Goal: Task Accomplishment & Management: Manage account settings

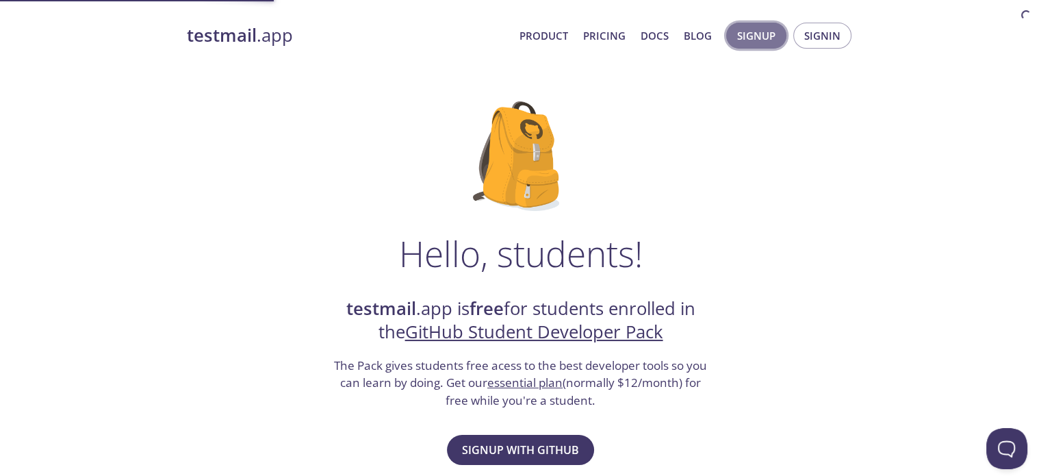
click at [756, 32] on span "Signup" at bounding box center [756, 36] width 38 height 18
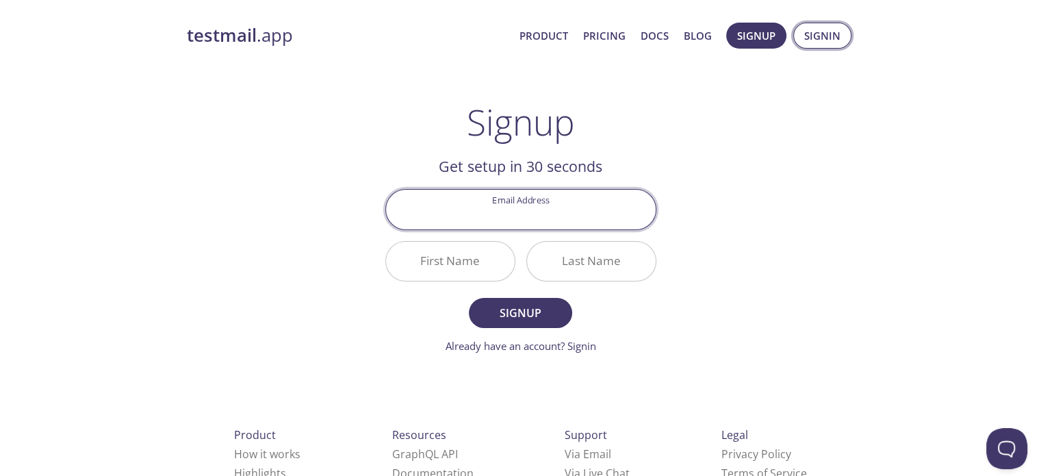
click at [830, 39] on span "Signin" at bounding box center [822, 36] width 36 height 18
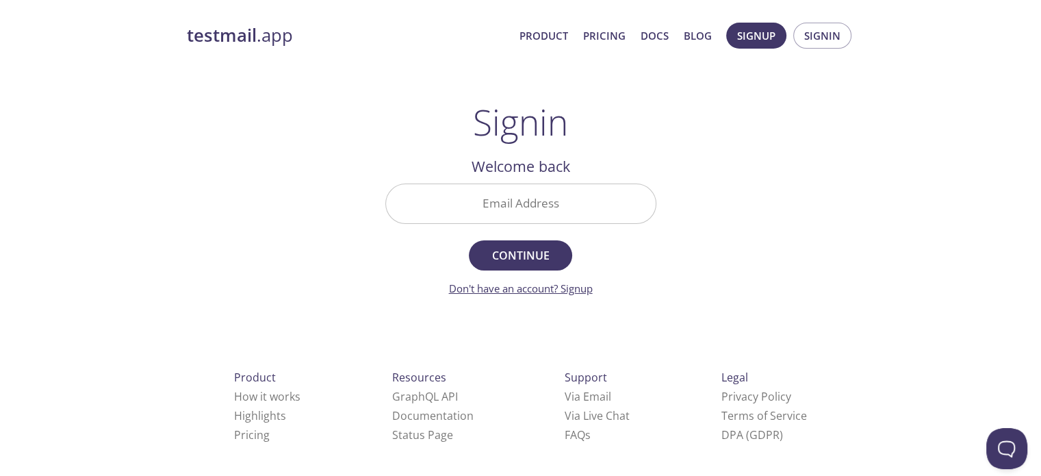
click at [572, 291] on link "Don't have an account? Signup" at bounding box center [521, 288] width 144 height 14
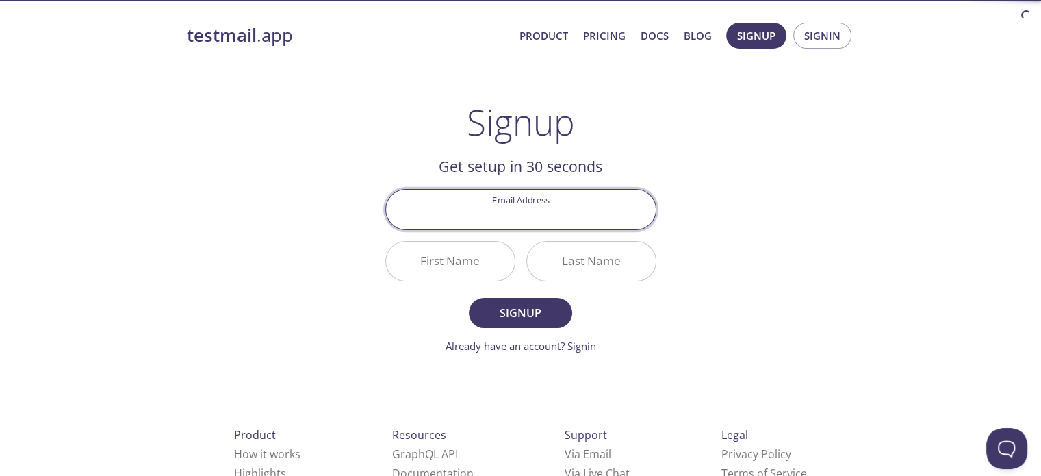
click at [527, 210] on input "Email Address" at bounding box center [521, 209] width 270 height 39
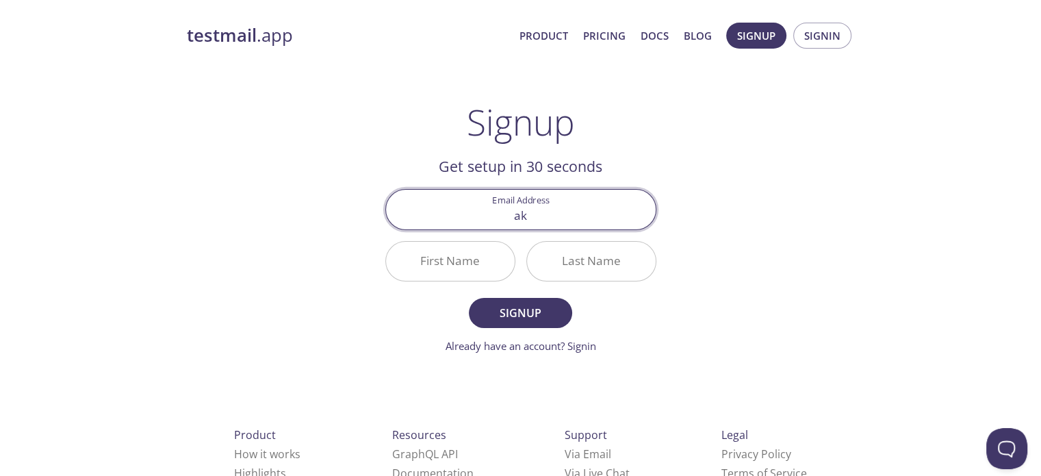
type input "a"
click at [584, 206] on input "akilanirmalzz4352@" at bounding box center [521, 209] width 270 height 39
type input "[EMAIL_ADDRESS][DOMAIN_NAME]"
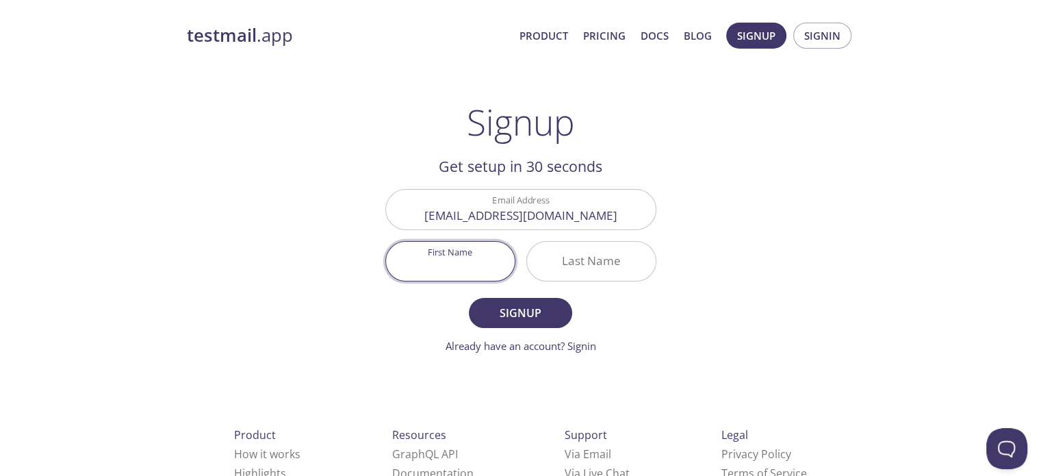
click at [460, 259] on input "First Name" at bounding box center [450, 261] width 129 height 39
type input "[PERSON_NAME]"
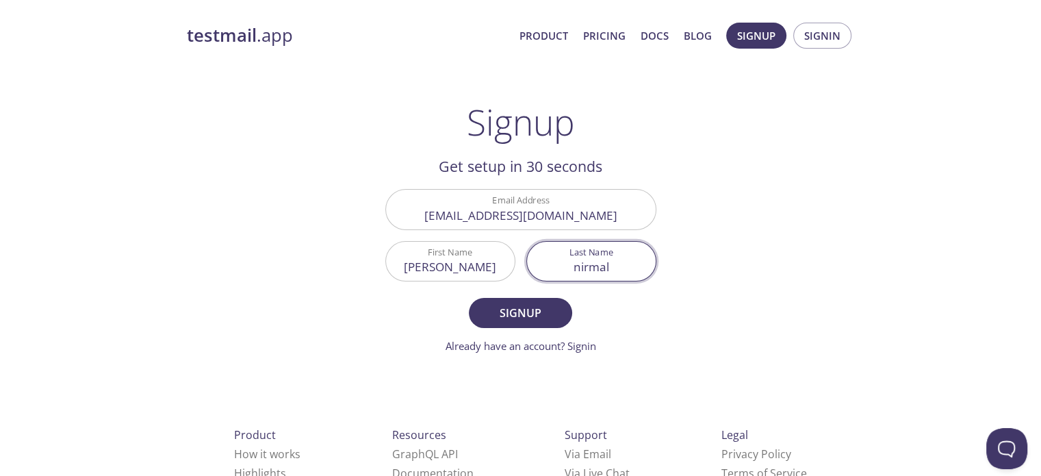
type input "nirmal"
click at [469, 298] on button "Signup" at bounding box center [520, 313] width 103 height 30
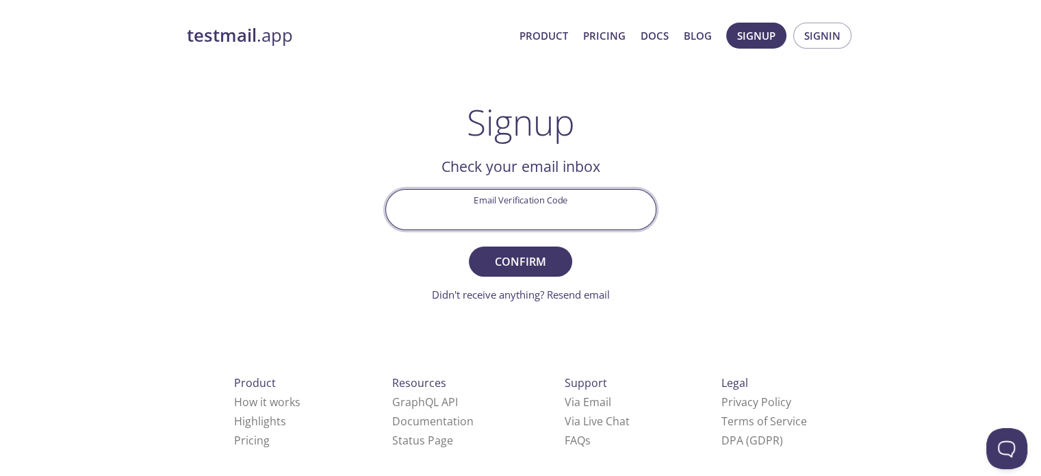
click at [563, 221] on input "Email Verification Code" at bounding box center [521, 209] width 270 height 39
paste input "NMDBBFC"
type input "NMDBBFC"
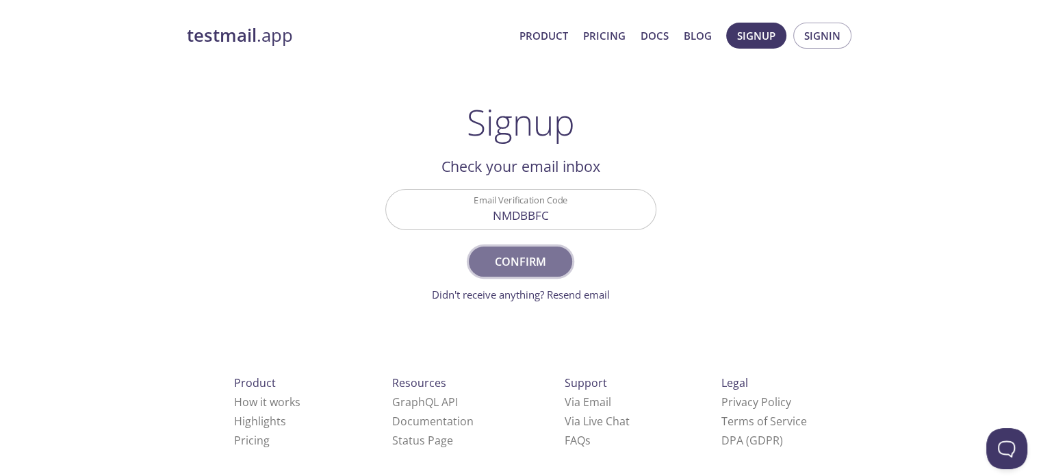
click at [539, 253] on span "Confirm" at bounding box center [520, 261] width 73 height 19
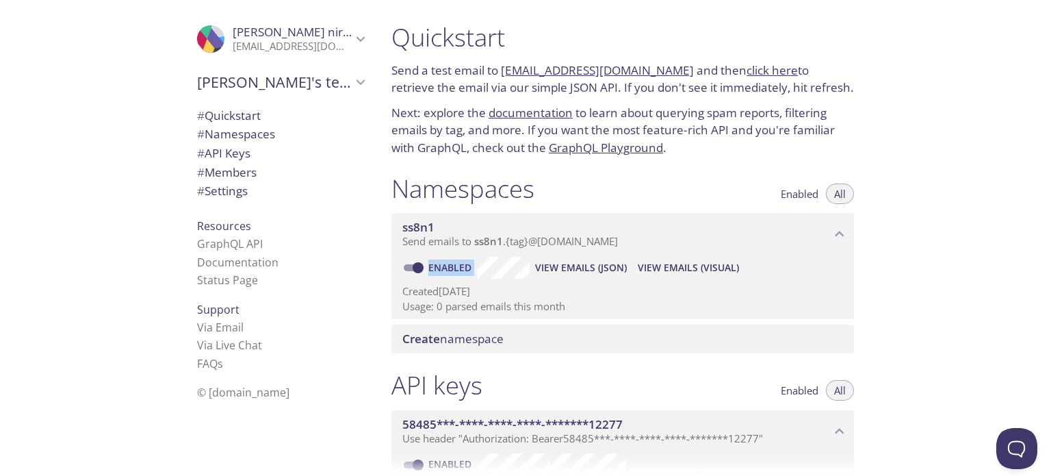
drag, startPoint x: 772, startPoint y: 268, endPoint x: 527, endPoint y: 247, distance: 245.9
click at [527, 247] on div "ss8n1 Send emails to ss8n1 . {tag} @inbox.testmail.app Enabled View Emails (JSO…" at bounding box center [622, 266] width 463 height 106
click at [583, 377] on div "API keys Enabled All" at bounding box center [622, 387] width 463 height 34
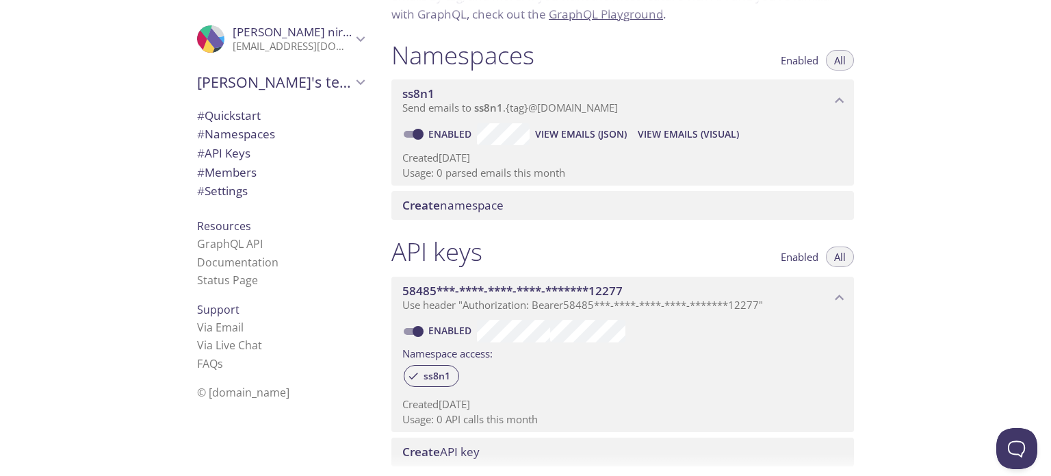
scroll to position [137, 0]
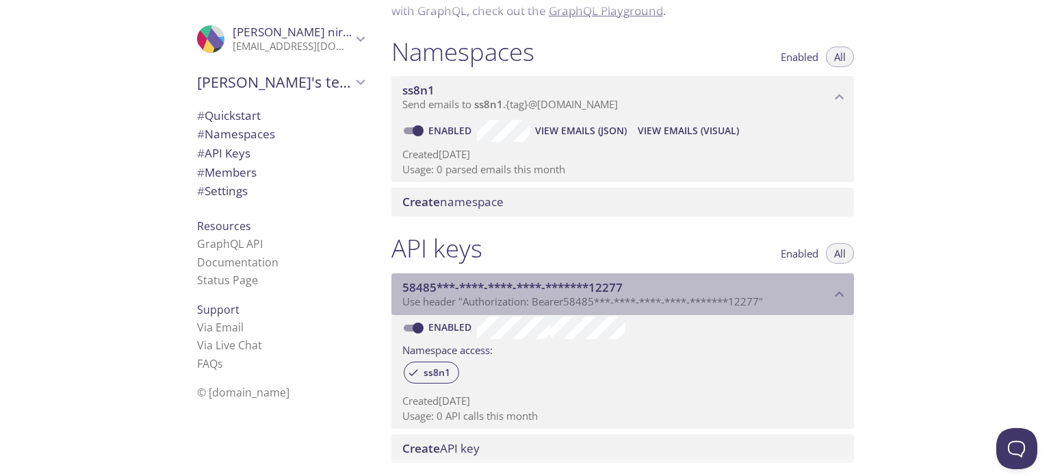
click at [827, 290] on span "58485***-****-****-****-*******12277" at bounding box center [616, 287] width 428 height 15
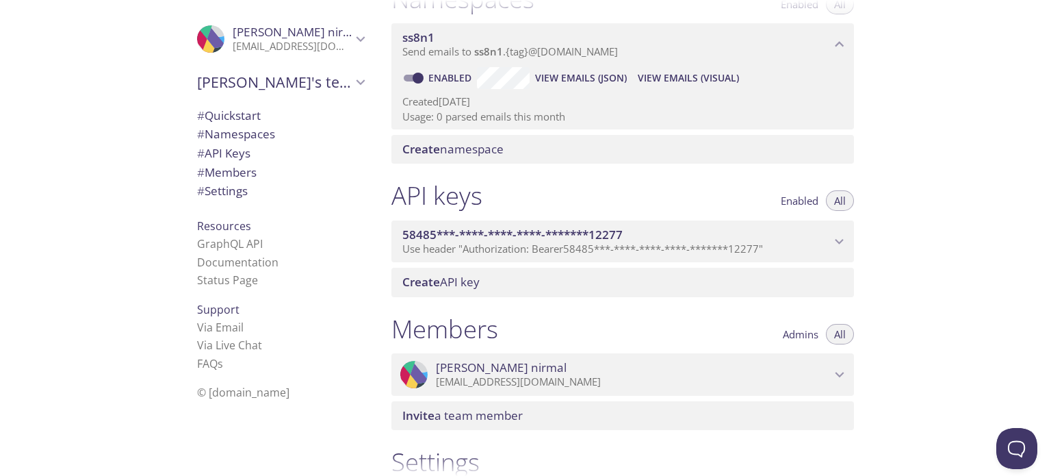
scroll to position [274, 0]
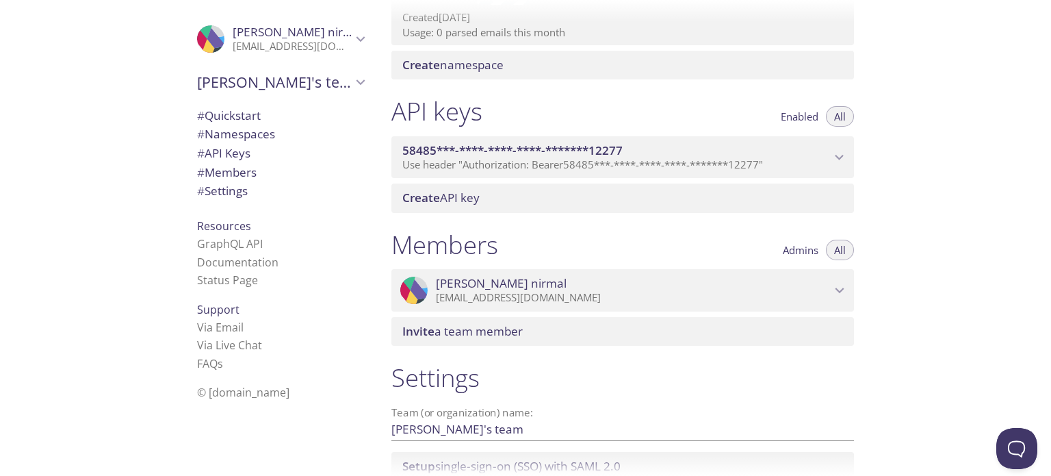
click at [832, 293] on icon "Akila nirmal" at bounding box center [840, 290] width 18 height 18
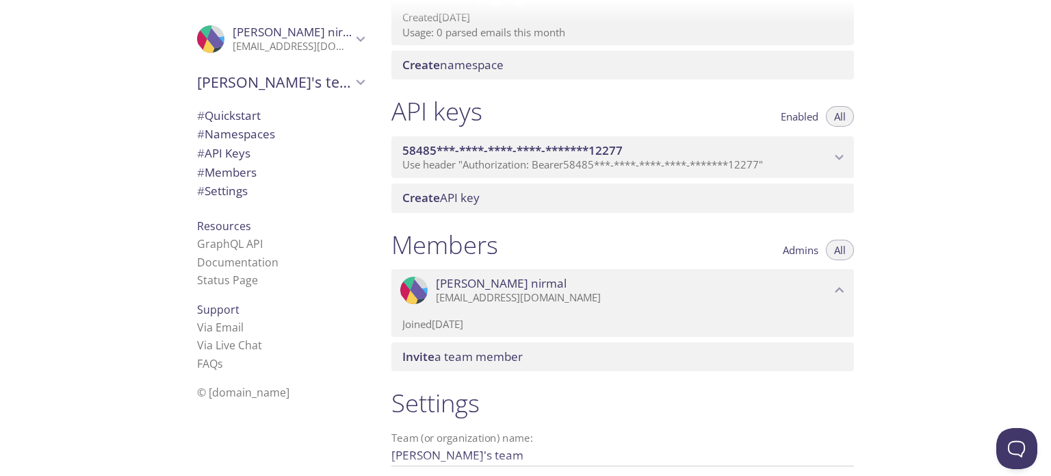
click at [832, 293] on icon "Akila nirmal" at bounding box center [840, 290] width 18 height 18
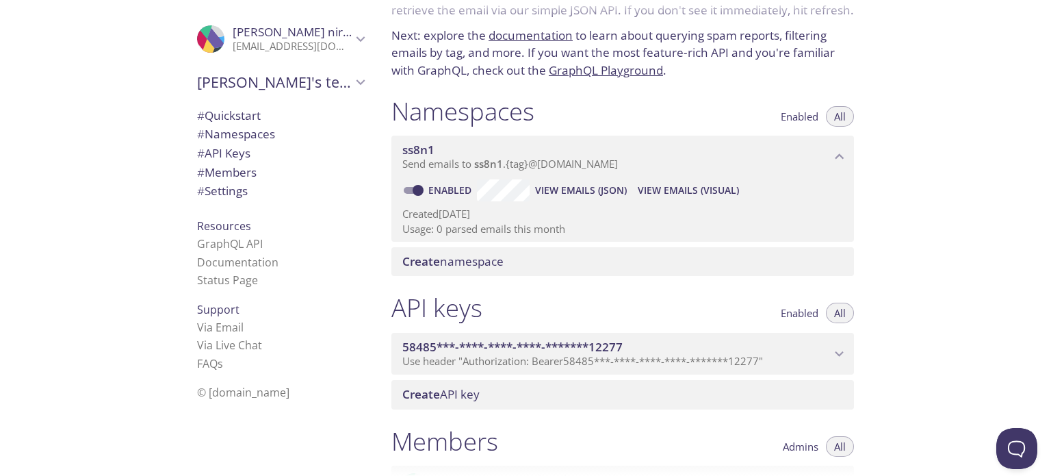
scroll to position [137, 0]
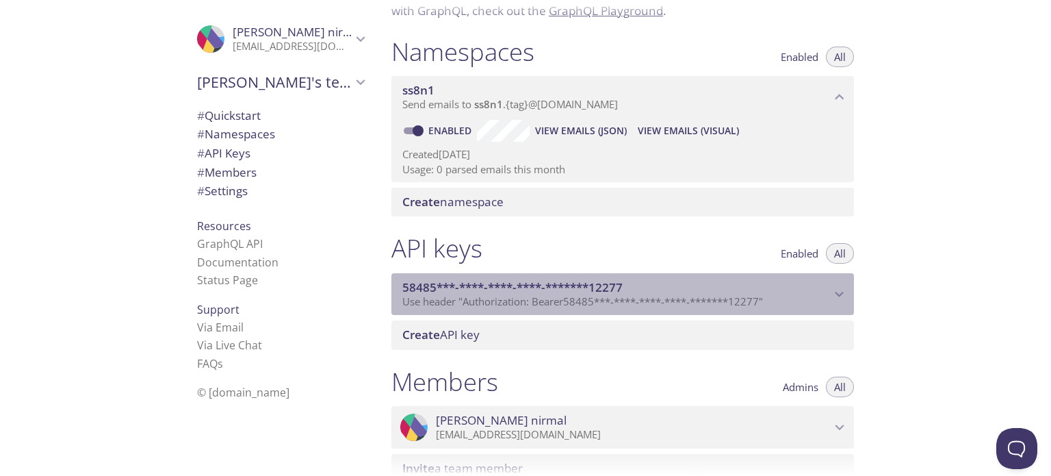
click at [819, 283] on span "58485***-****-****-****-*******12277" at bounding box center [616, 287] width 428 height 15
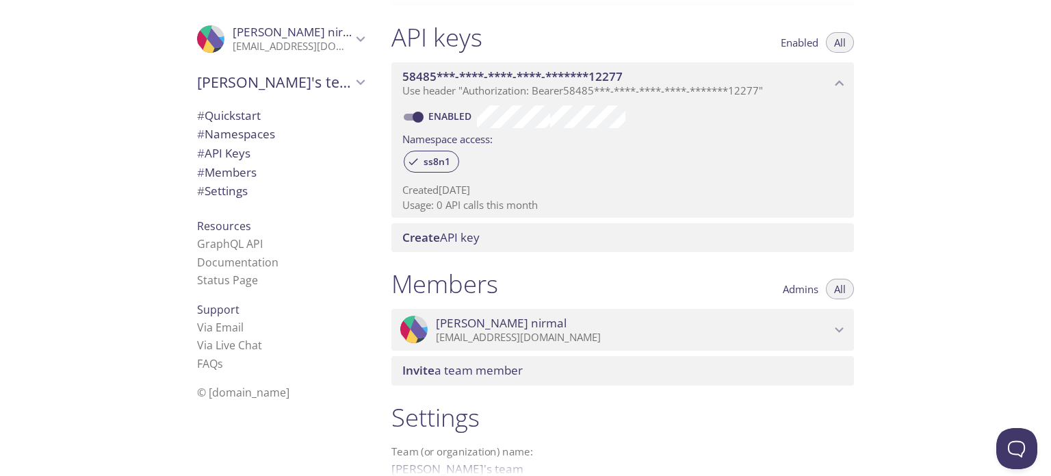
scroll to position [274, 0]
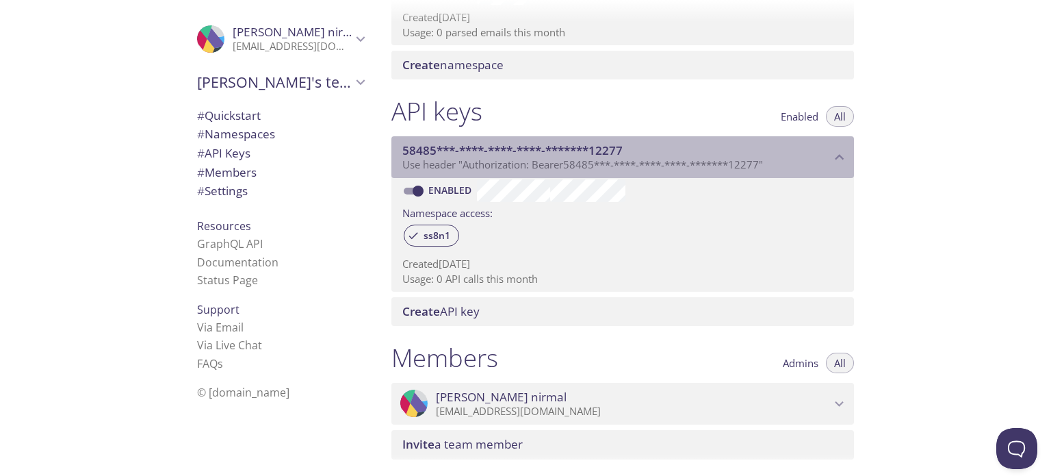
click at [542, 164] on span "Use header "Authorization: Bearer 58485***-****-****-****-*******12277 "" at bounding box center [582, 164] width 361 height 14
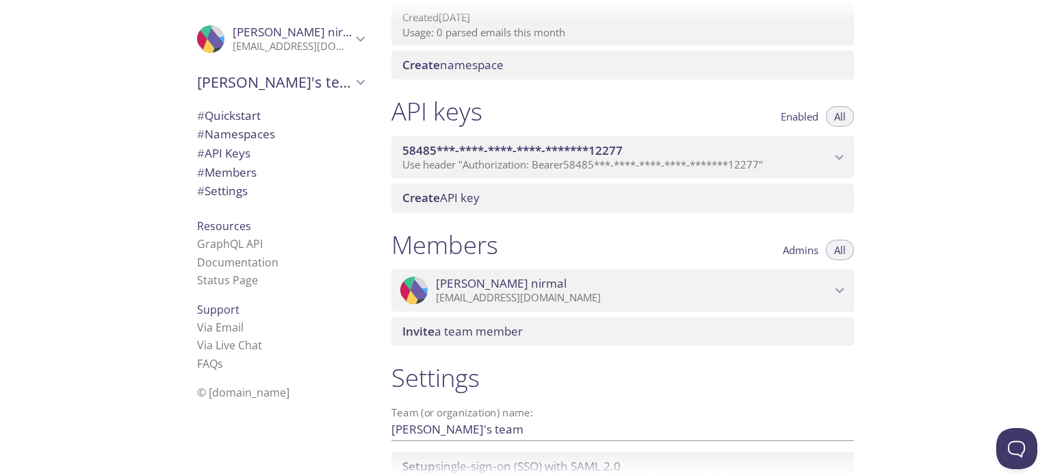
click at [542, 164] on span "Use header "Authorization: Bearer 58485***-****-****-****-*******12277 "" at bounding box center [582, 164] width 361 height 14
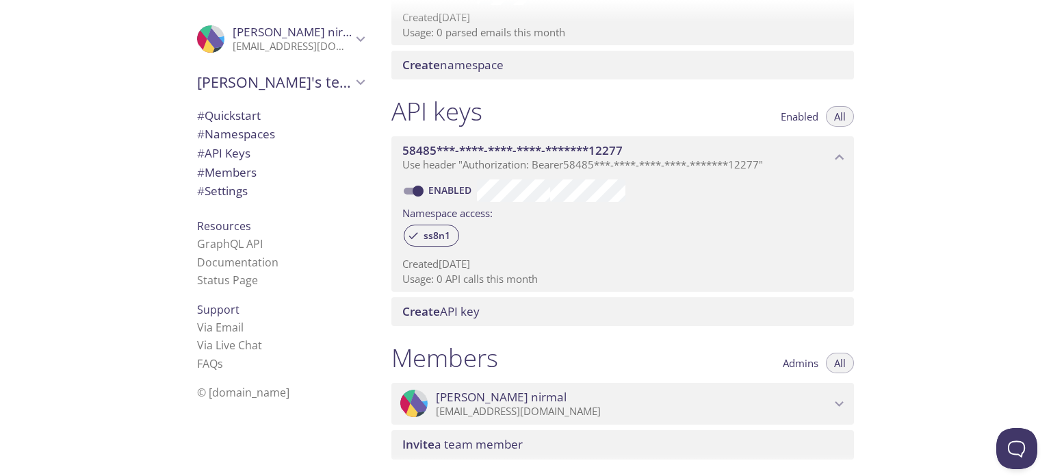
click at [454, 307] on span "Create API key" at bounding box center [440, 311] width 77 height 16
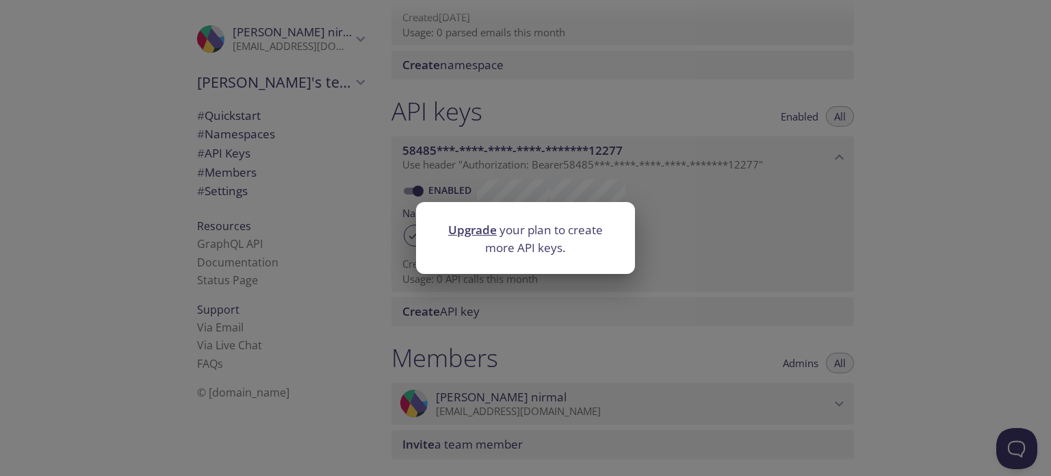
click at [656, 209] on div "Upgrade your plan to create more API keys." at bounding box center [525, 238] width 1051 height 476
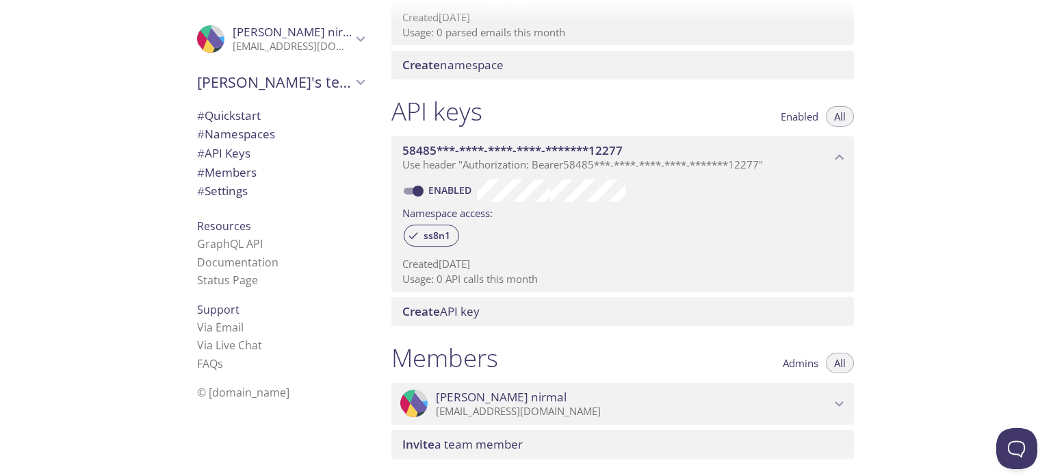
click at [465, 153] on span "58485***-****-****-****-*******12277" at bounding box center [512, 150] width 220 height 16
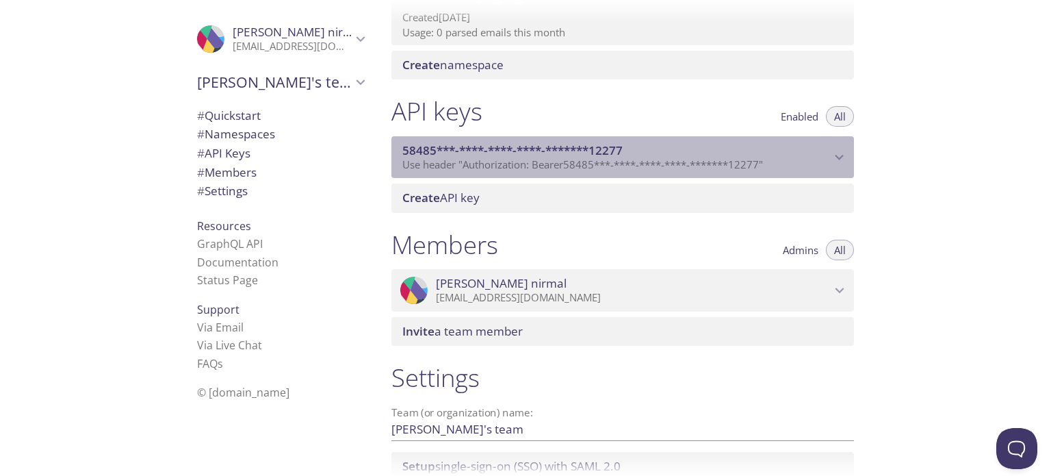
click at [465, 153] on span "58485***-****-****-****-*******12277" at bounding box center [512, 150] width 220 height 16
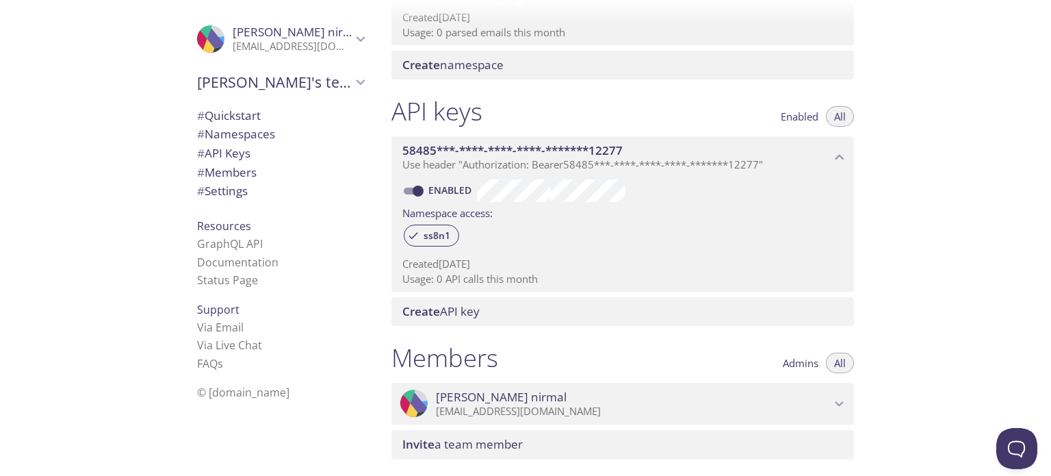
click at [801, 116] on span "Enabled" at bounding box center [800, 116] width 38 height 0
click at [742, 185] on div "Enabled" at bounding box center [622, 189] width 441 height 23
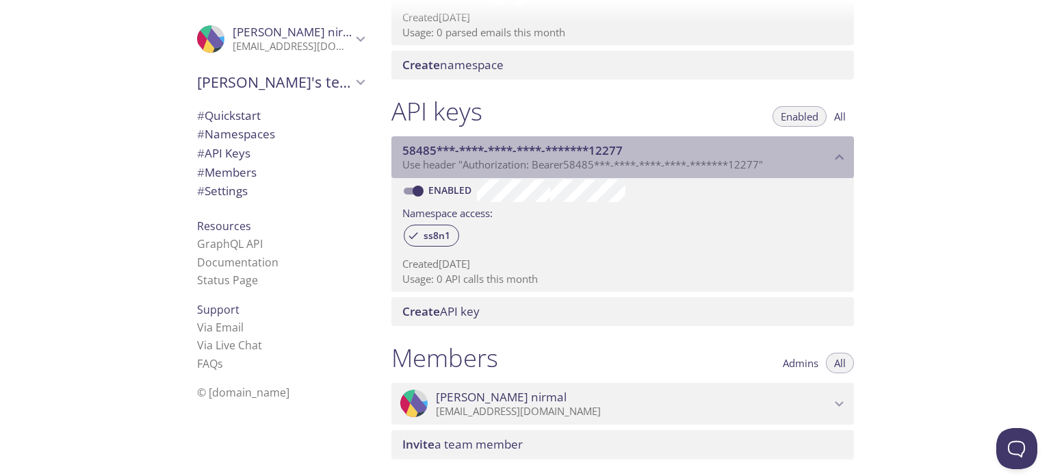
click at [745, 150] on span "58485***-****-****-****-*******12277" at bounding box center [616, 150] width 428 height 15
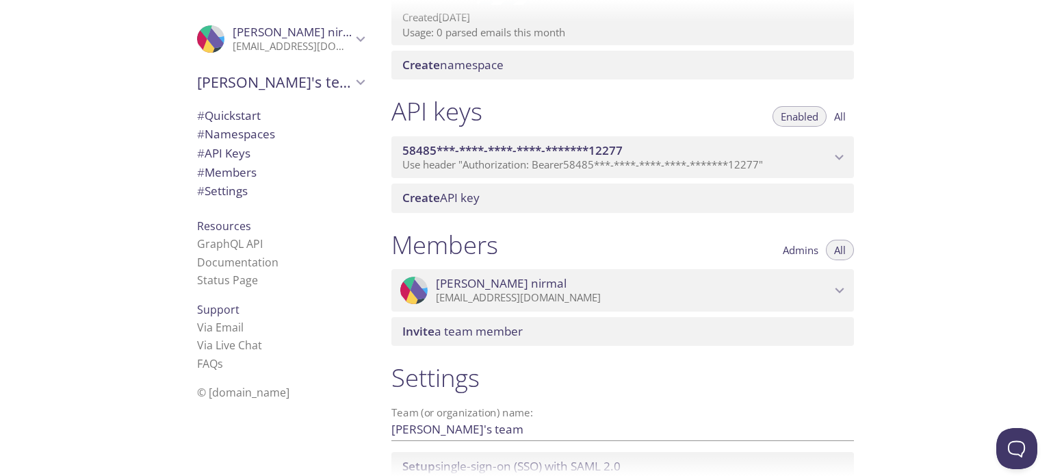
drag, startPoint x: 490, startPoint y: 148, endPoint x: 440, endPoint y: 164, distance: 52.4
click at [440, 164] on span "Use header "Authorization: Bearer 58485***-****-****-****-*******12277 "" at bounding box center [582, 164] width 361 height 14
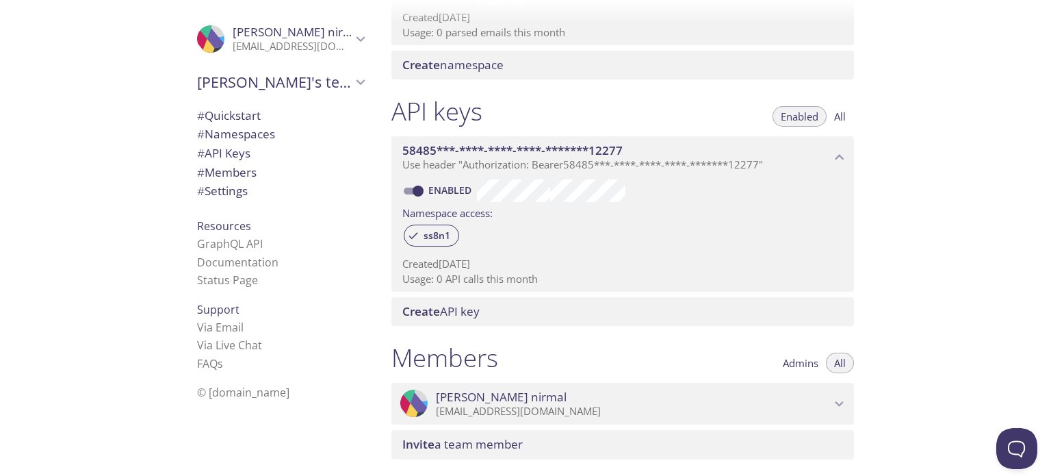
click at [229, 151] on span "# API Keys" at bounding box center [223, 153] width 53 height 16
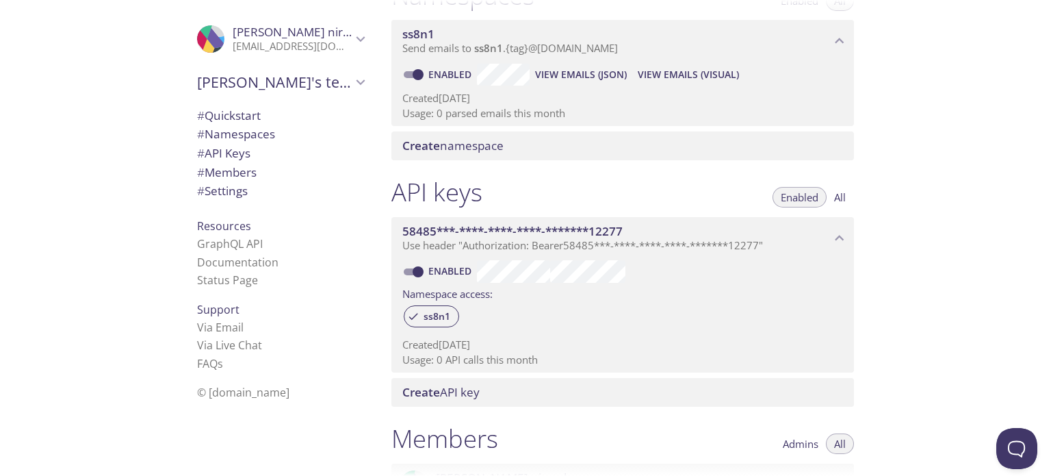
scroll to position [164, 0]
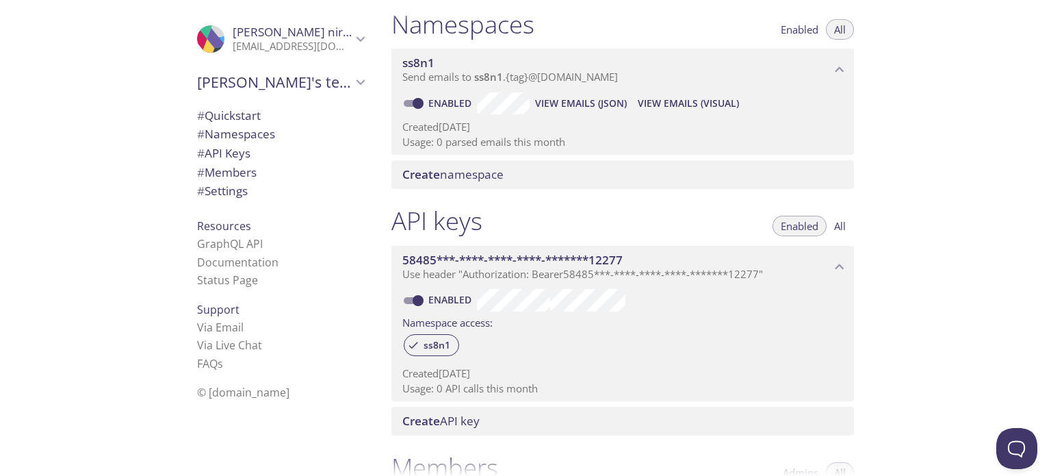
click at [444, 266] on span "58485***-****-****-****-*******12277" at bounding box center [512, 260] width 220 height 16
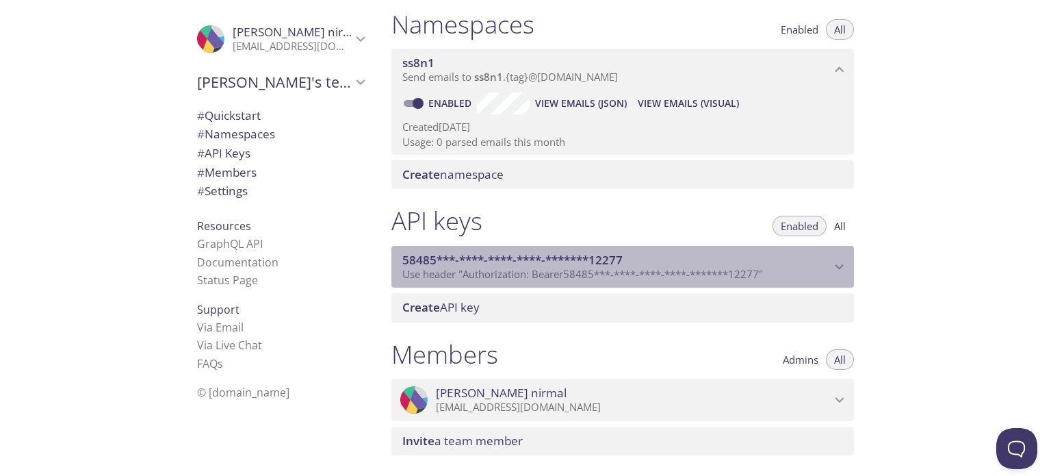
click at [444, 266] on span "58485***-****-****-****-*******12277" at bounding box center [512, 260] width 220 height 16
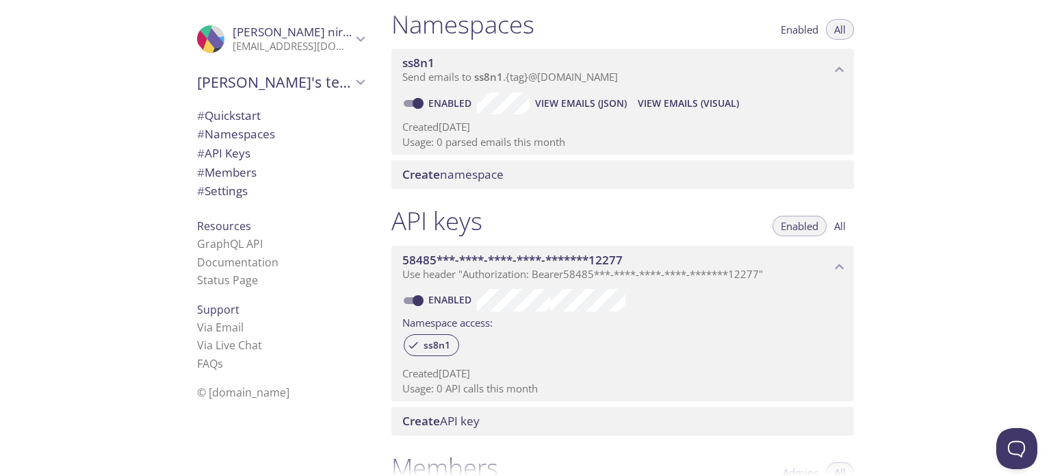
click at [444, 266] on span "58485***-****-****-****-*******12277" at bounding box center [512, 260] width 220 height 16
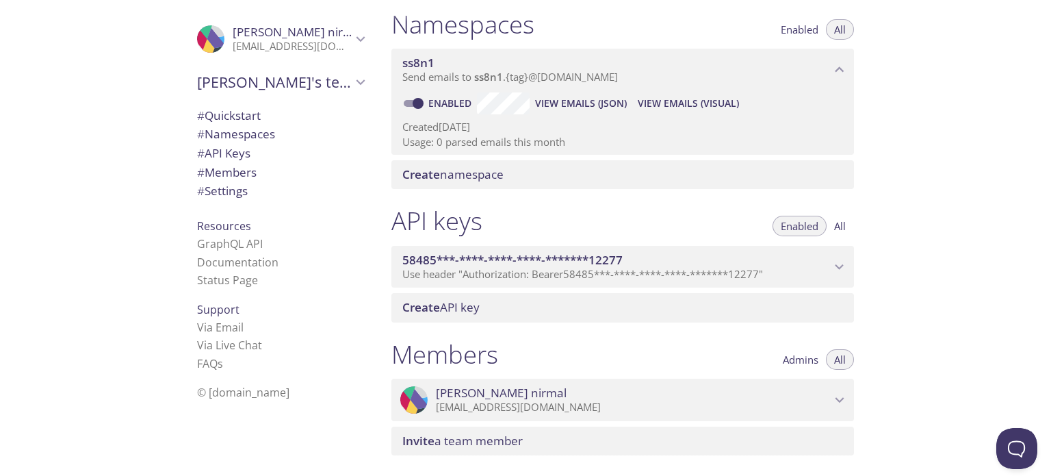
click at [824, 259] on span "58485***-****-****-****-*******12277" at bounding box center [616, 260] width 428 height 15
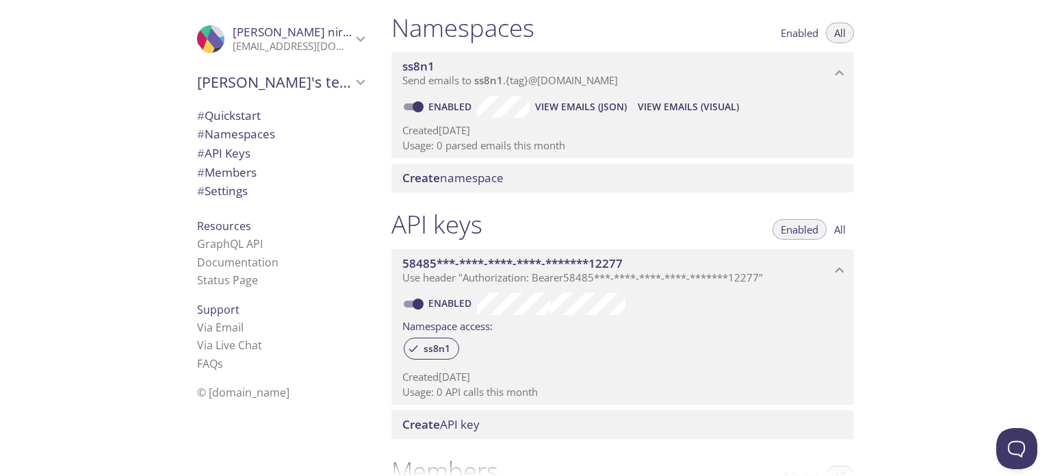
scroll to position [137, 0]
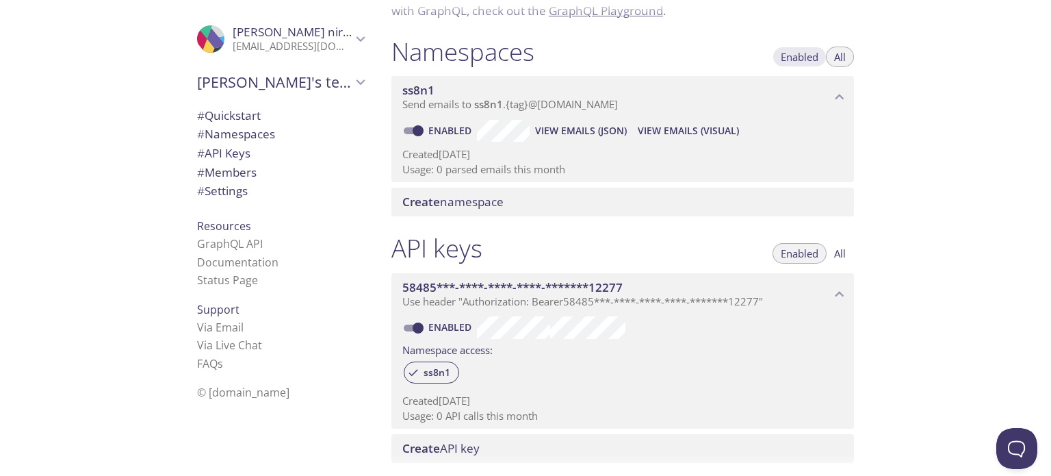
click at [787, 57] on span "Enabled" at bounding box center [800, 57] width 38 height 0
click at [915, 136] on div "Quickstart Send a test email to ss8n1.test@inbox.testmail.app and then click he…" at bounding box center [716, 238] width 671 height 476
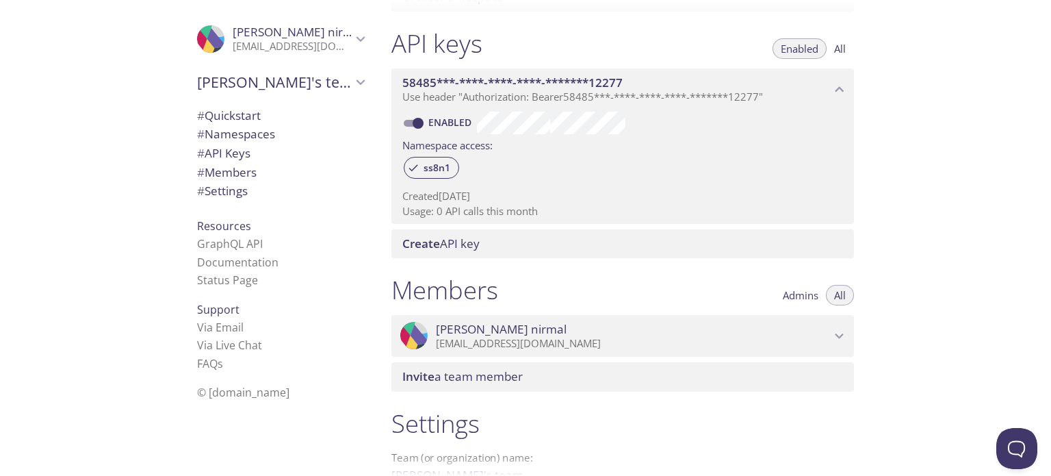
scroll to position [155, 0]
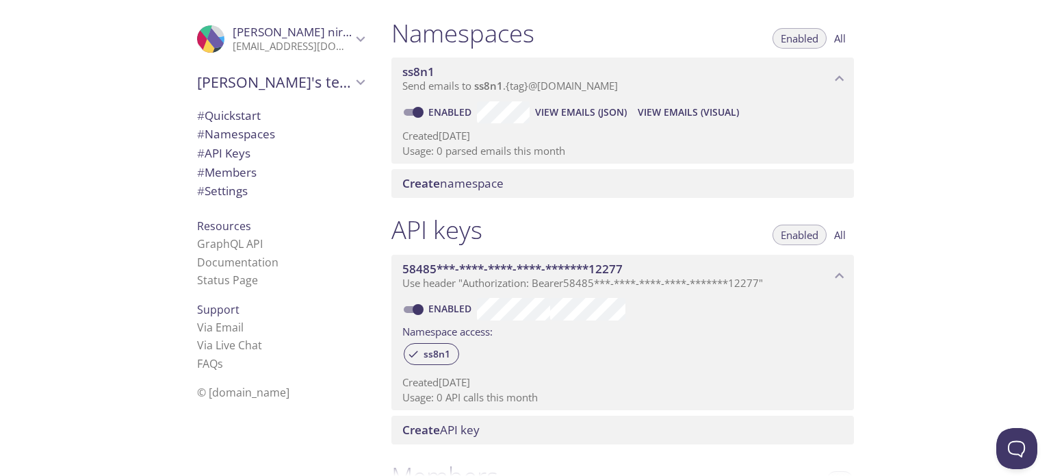
click at [983, 192] on div "Quickstart Send a test email to ss8n1.test@inbox.testmail.app and then click he…" at bounding box center [716, 238] width 671 height 476
drag, startPoint x: 552, startPoint y: 179, endPoint x: 452, endPoint y: 214, distance: 105.8
click at [452, 214] on div "Quickstart Send a test email to ss8n1.test@inbox.testmail.app and then click he…" at bounding box center [628, 83] width 495 height 476
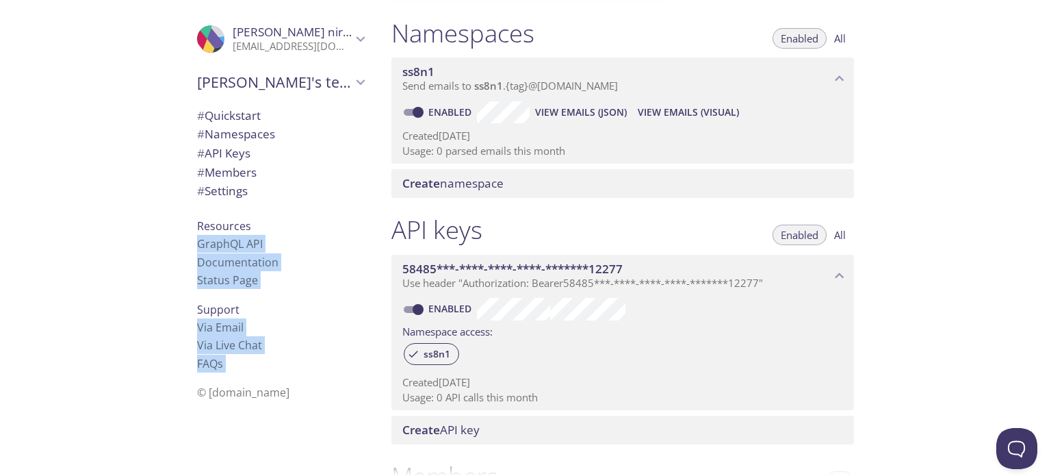
drag, startPoint x: 545, startPoint y: 38, endPoint x: 341, endPoint y: 42, distance: 204.7
click at [341, 42] on div ".cls-1 { fill: #6d5ca8; } .cls-2 { fill: #3fc191; } .cls-3 { fill: #3b4752; } .…" at bounding box center [525, 238] width 1051 height 476
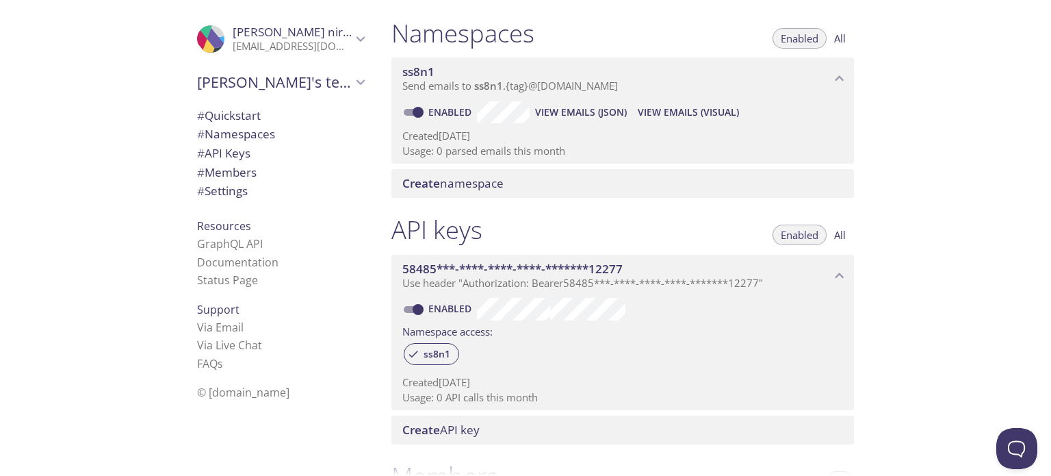
click at [443, 207] on div "API keys Enabled All 58485***-****-****-****-*******12277 Use header "Authoriza…" at bounding box center [623, 329] width 485 height 246
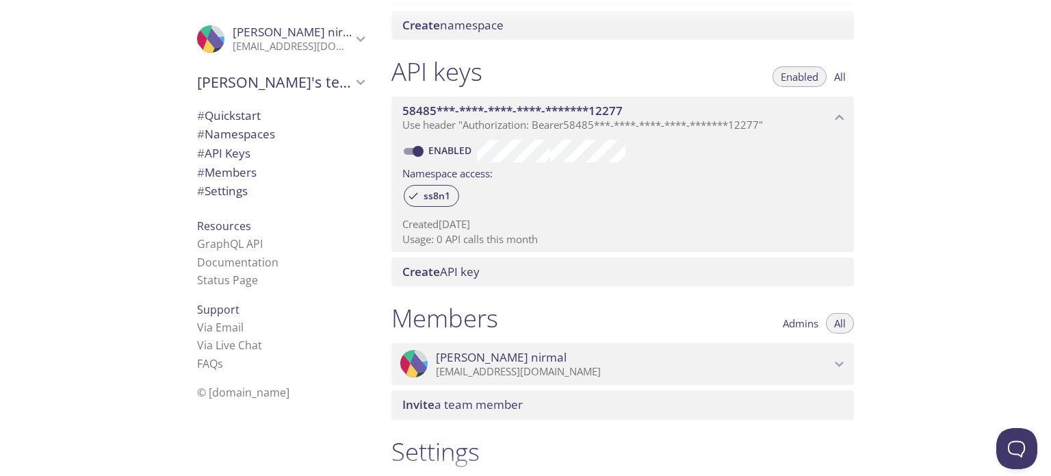
scroll to position [292, 0]
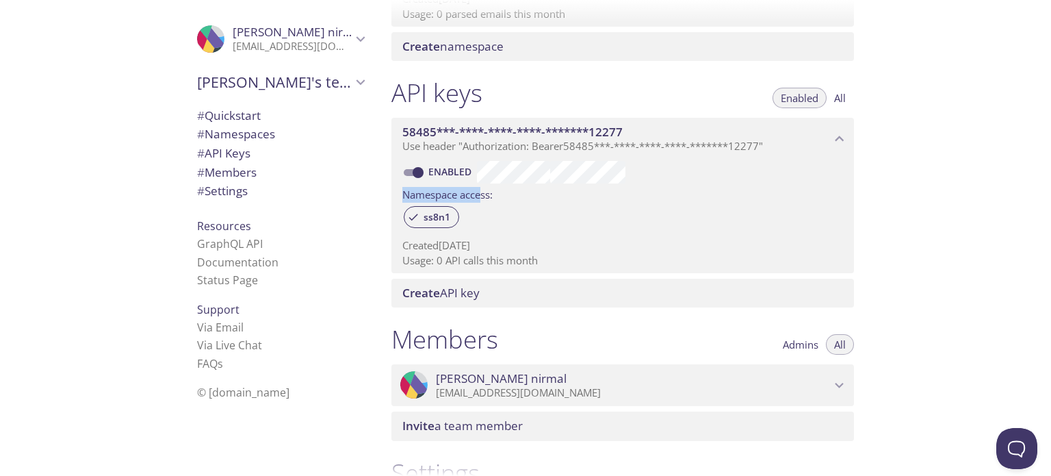
drag, startPoint x: 481, startPoint y: 194, endPoint x: 389, endPoint y: 197, distance: 91.8
click at [389, 197] on div "API keys Enabled All 58485***-****-****-****-*******12277 Use header "Authoriza…" at bounding box center [623, 192] width 485 height 246
click at [545, 217] on div "ss8n1" at bounding box center [622, 217] width 441 height 29
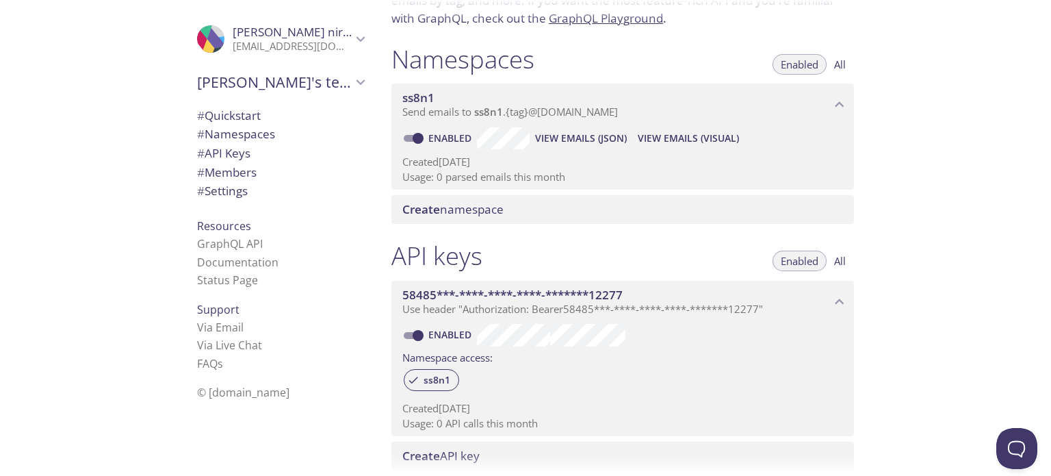
scroll to position [18, 0]
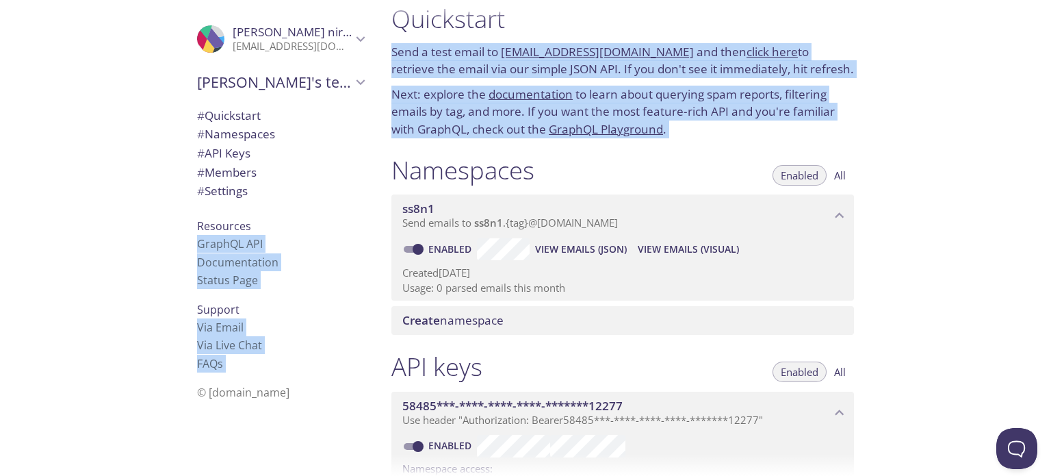
drag, startPoint x: 538, startPoint y: 170, endPoint x: 323, endPoint y: 173, distance: 214.9
click at [323, 173] on div ".cls-1 { fill: #6d5ca8; } .cls-2 { fill: #3fc191; } .cls-3 { fill: #3b4752; } .…" at bounding box center [525, 238] width 1051 height 476
click at [469, 177] on h1 "Namespaces" at bounding box center [462, 170] width 143 height 31
click at [702, 169] on div "Namespaces Enabled All" at bounding box center [622, 172] width 463 height 34
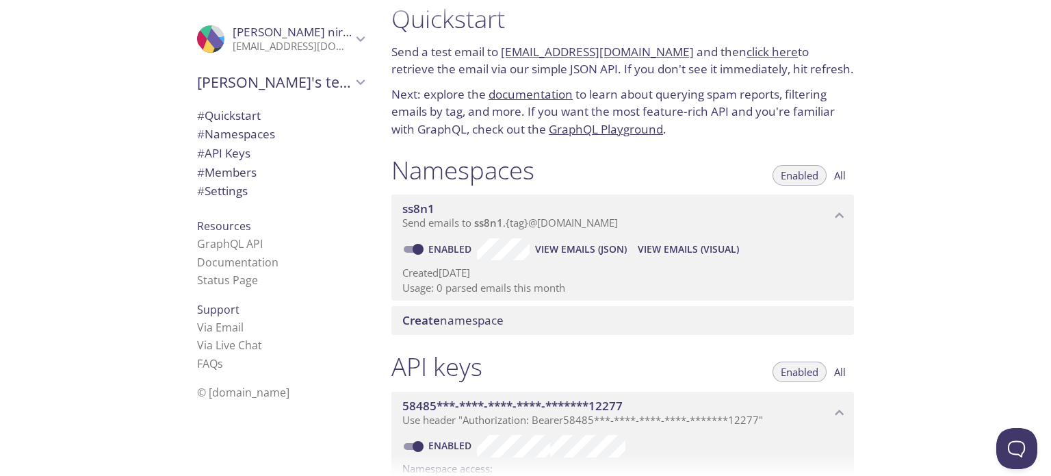
click at [235, 139] on span "# Namespaces" at bounding box center [236, 134] width 78 height 16
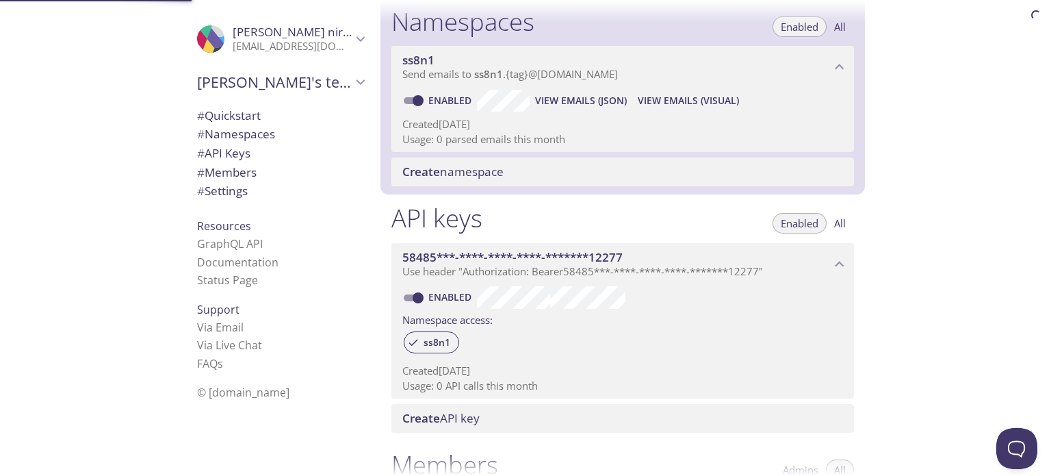
scroll to position [172, 0]
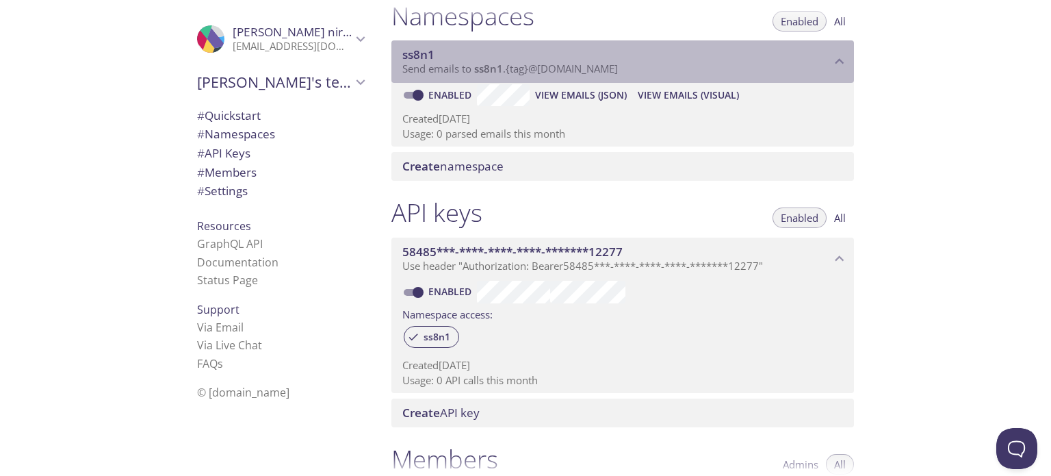
click at [832, 55] on icon "ss8n1 namespace" at bounding box center [840, 62] width 18 height 18
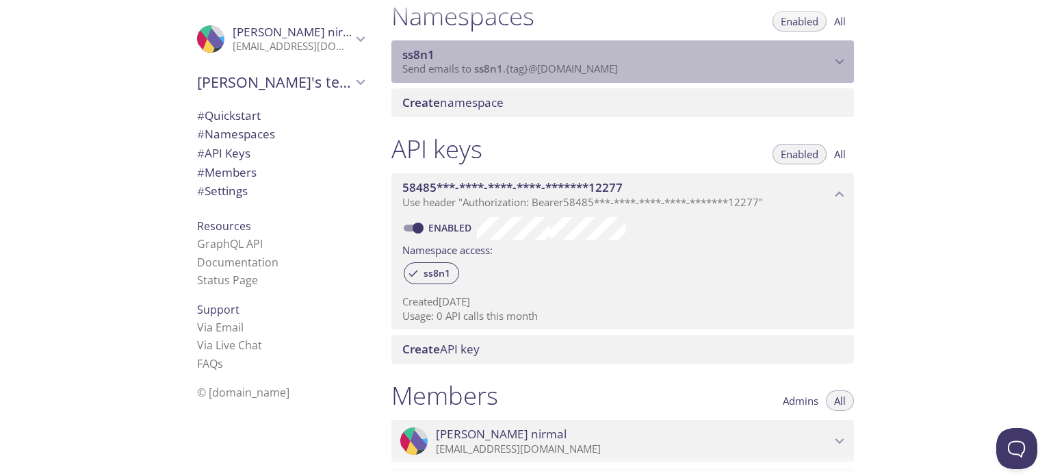
click at [832, 55] on icon "ss8n1 namespace" at bounding box center [840, 62] width 18 height 18
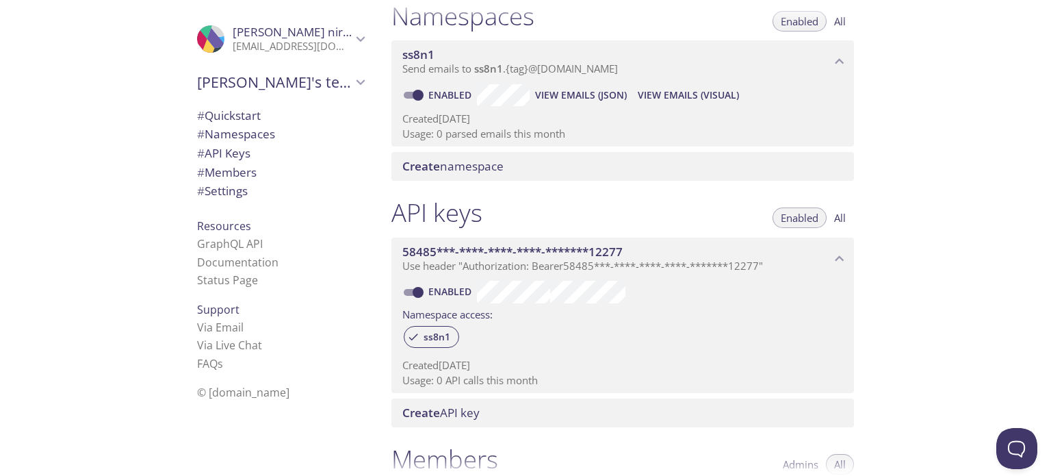
scroll to position [104, 0]
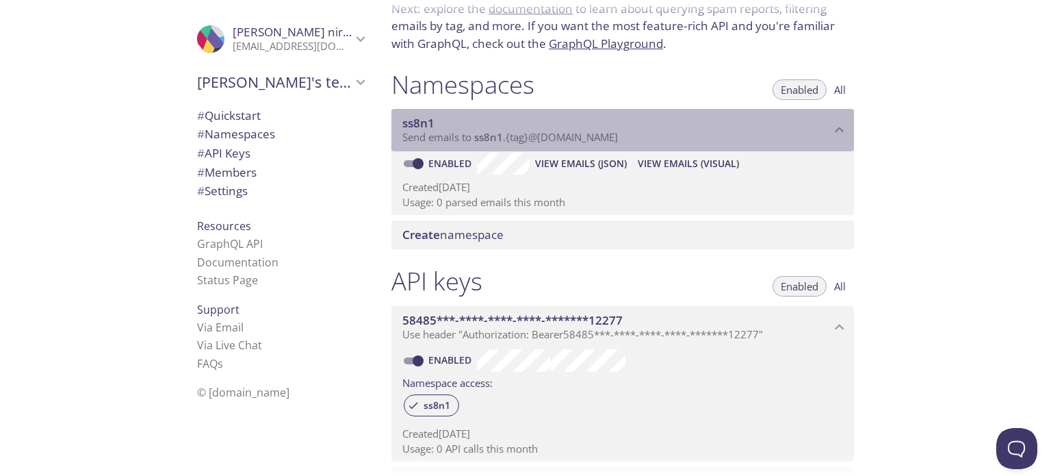
click at [540, 142] on span "Send emails to ss8n1 . {tag} @inbox.testmail.app" at bounding box center [510, 137] width 216 height 14
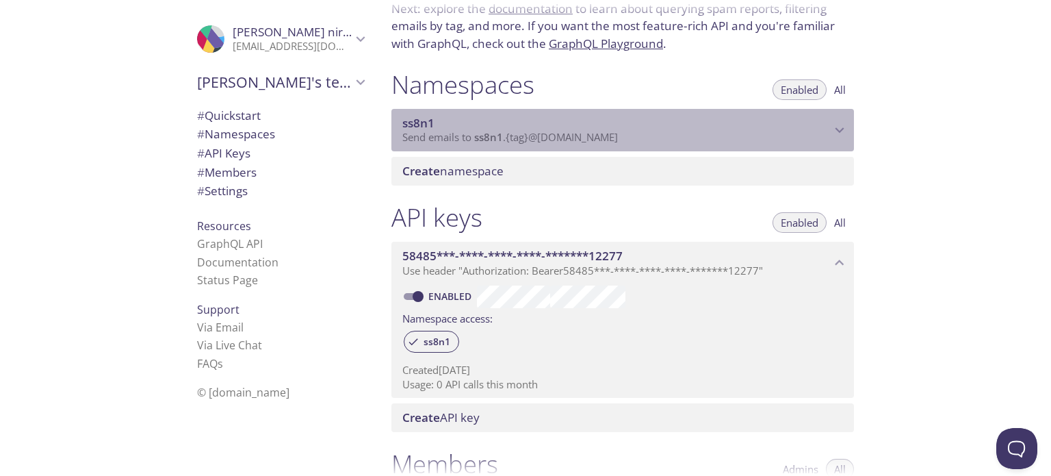
click at [540, 142] on span "Send emails to ss8n1 . {tag} @inbox.testmail.app" at bounding box center [510, 137] width 216 height 14
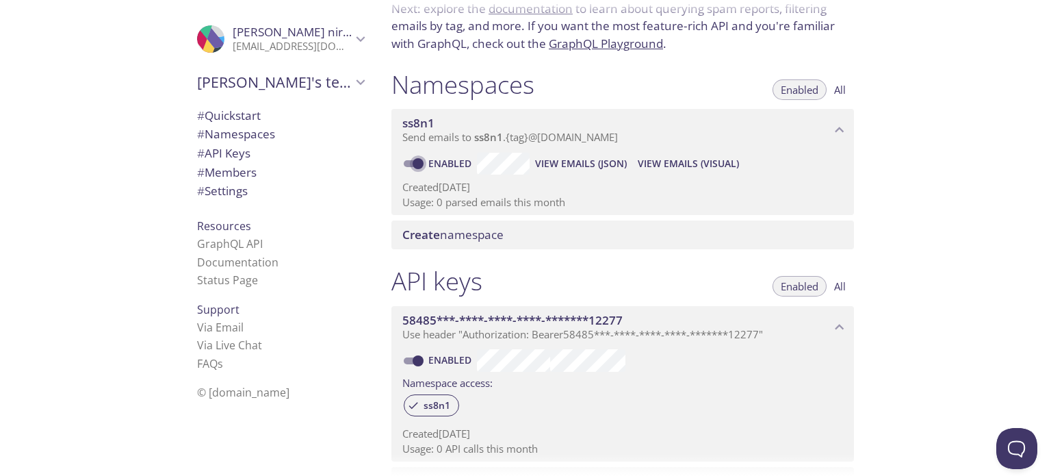
click at [420, 164] on input "Enabled" at bounding box center [418, 163] width 49 height 16
checkbox input "false"
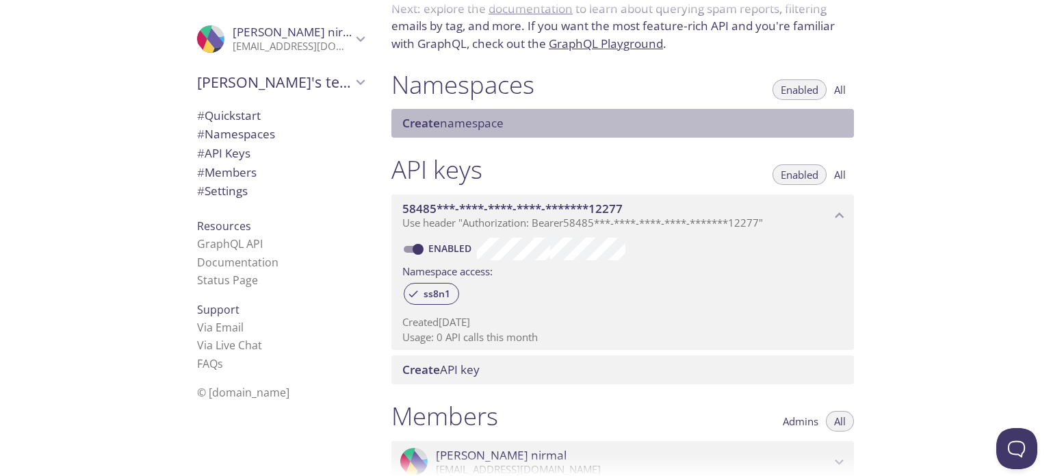
click at [488, 131] on div "Create namespace" at bounding box center [622, 123] width 463 height 29
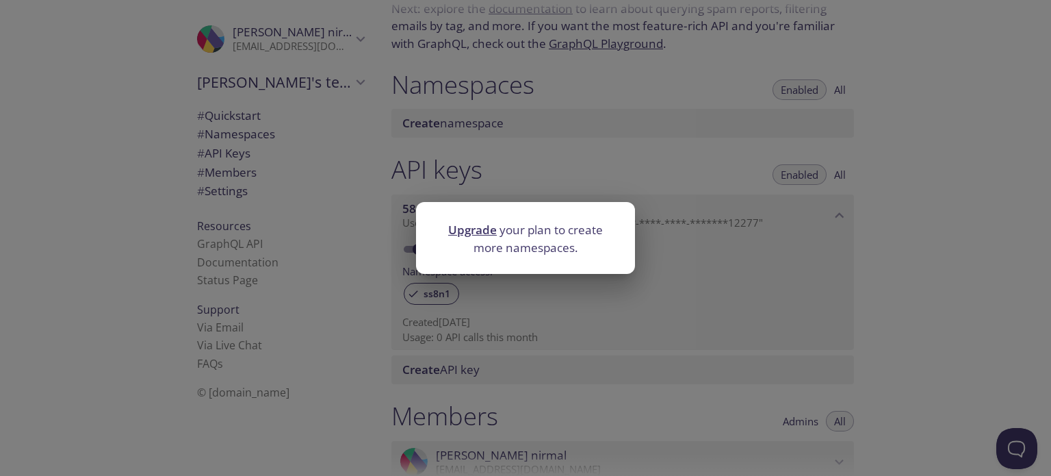
click at [665, 175] on div "Upgrade your plan to create more namespaces." at bounding box center [525, 238] width 1051 height 476
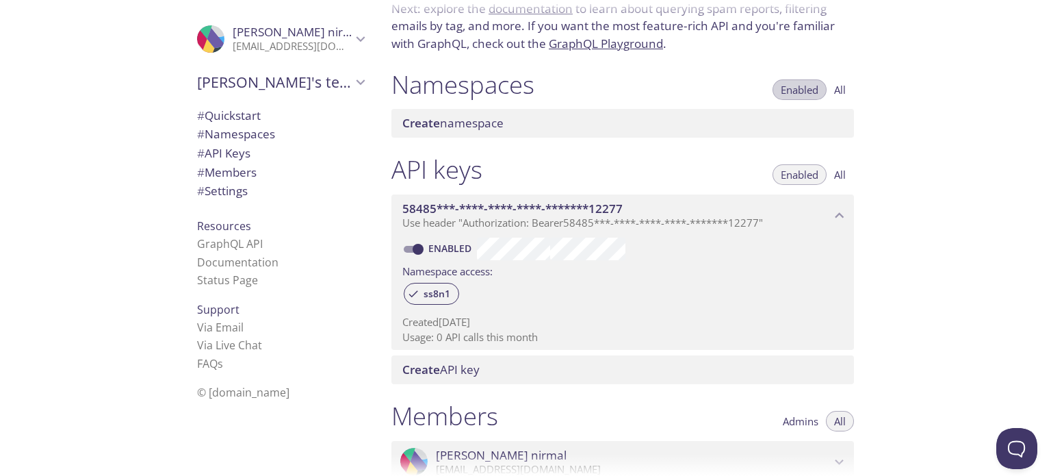
click at [811, 90] on span "Enabled" at bounding box center [800, 90] width 38 height 0
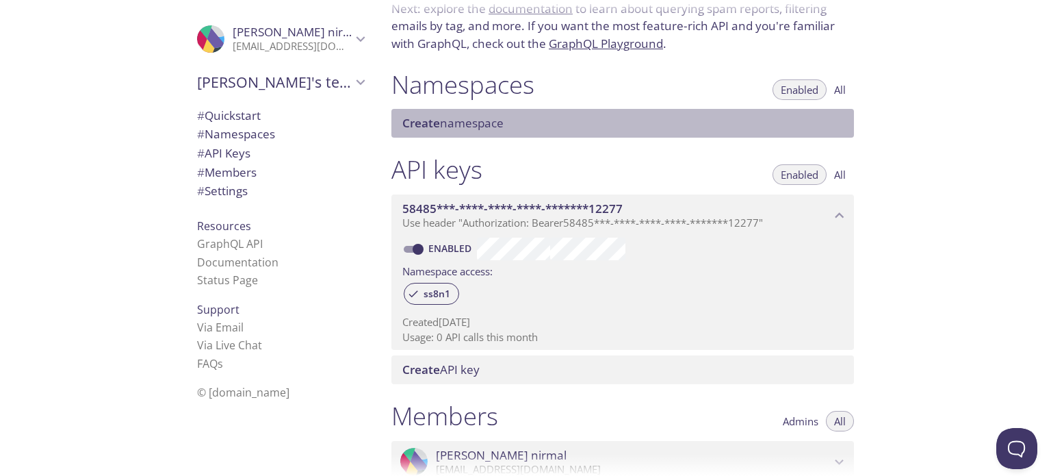
click at [519, 114] on div "Create namespace" at bounding box center [622, 123] width 463 height 29
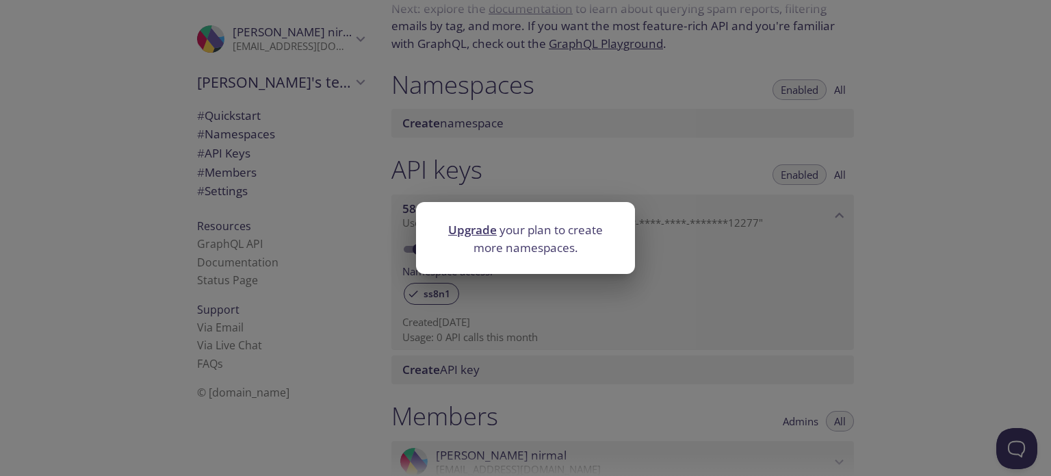
click at [527, 179] on div "Upgrade your plan to create more namespaces." at bounding box center [525, 238] width 1051 height 476
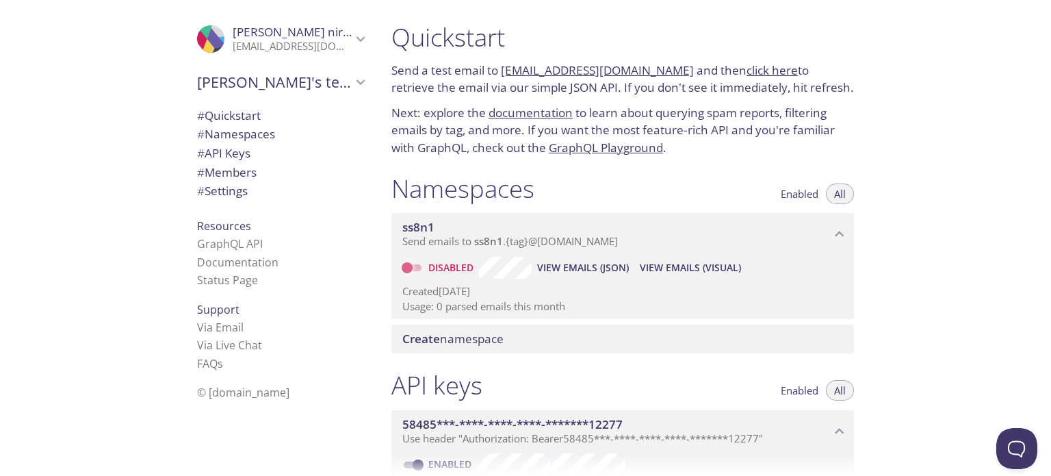
click at [407, 262] on input "Disabled" at bounding box center [407, 267] width 49 height 16
checkbox input "true"
